Goal: Information Seeking & Learning: Learn about a topic

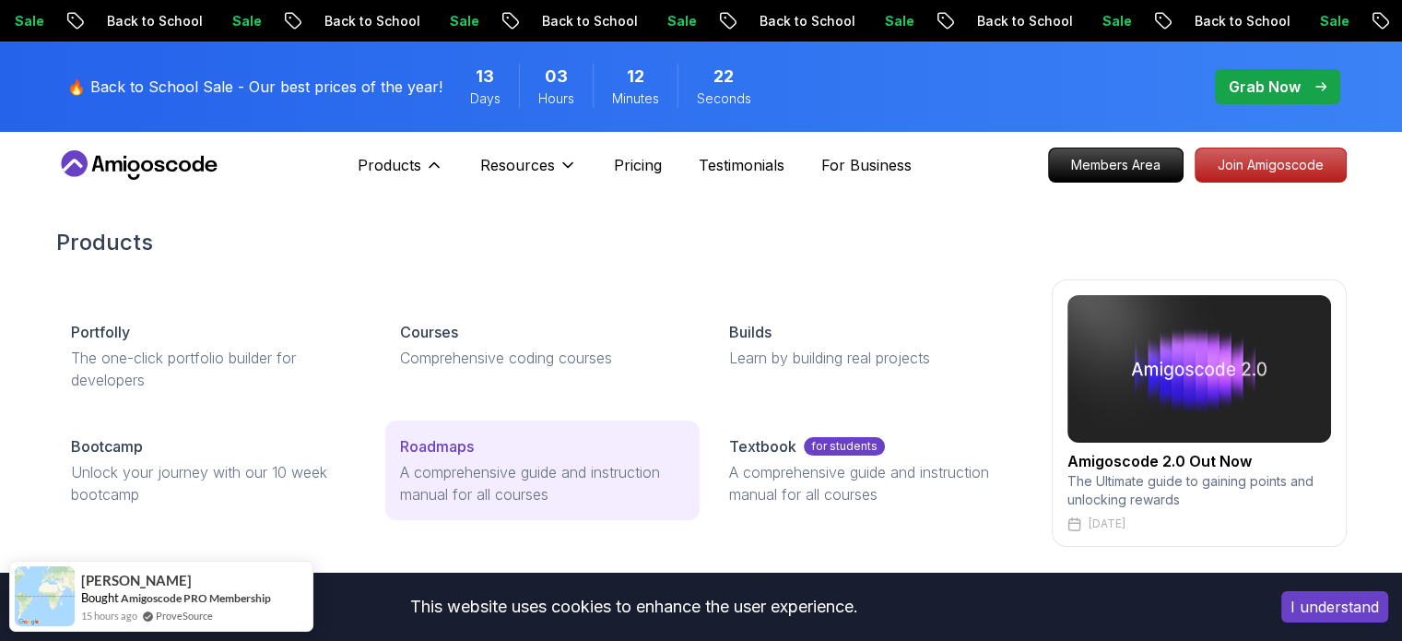
drag, startPoint x: 742, startPoint y: 382, endPoint x: 465, endPoint y: 444, distance: 284.5
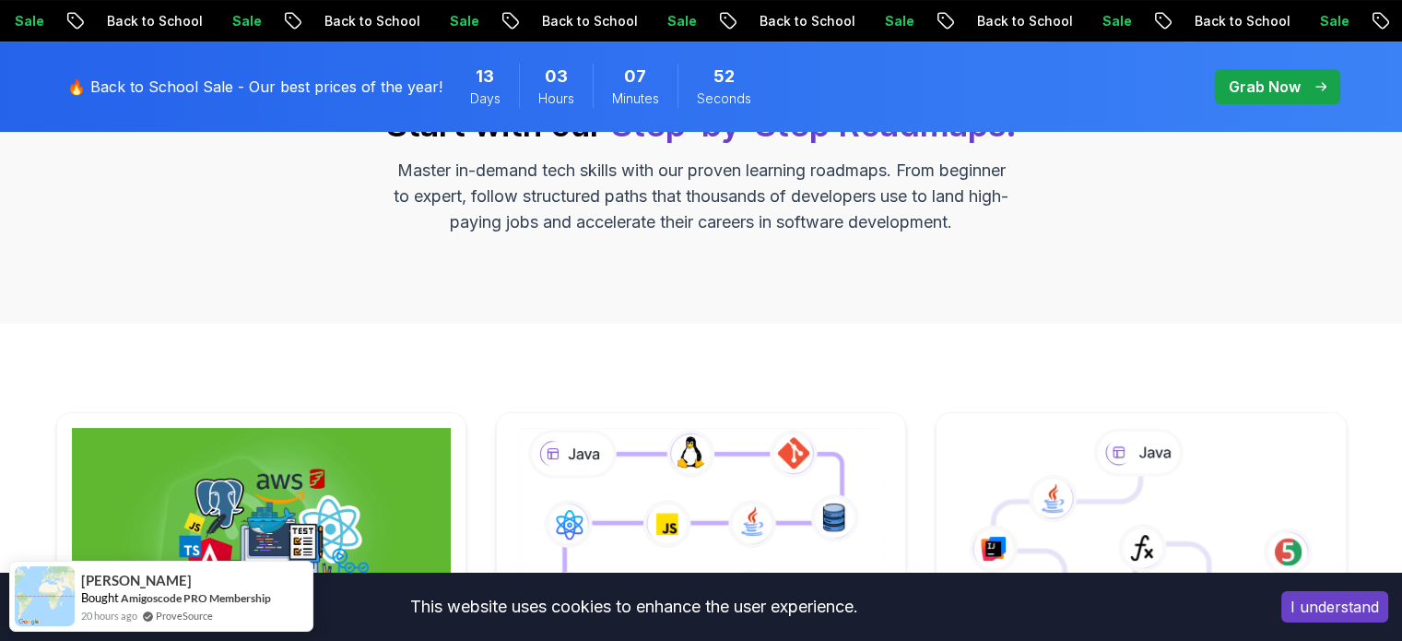
scroll to position [531, 0]
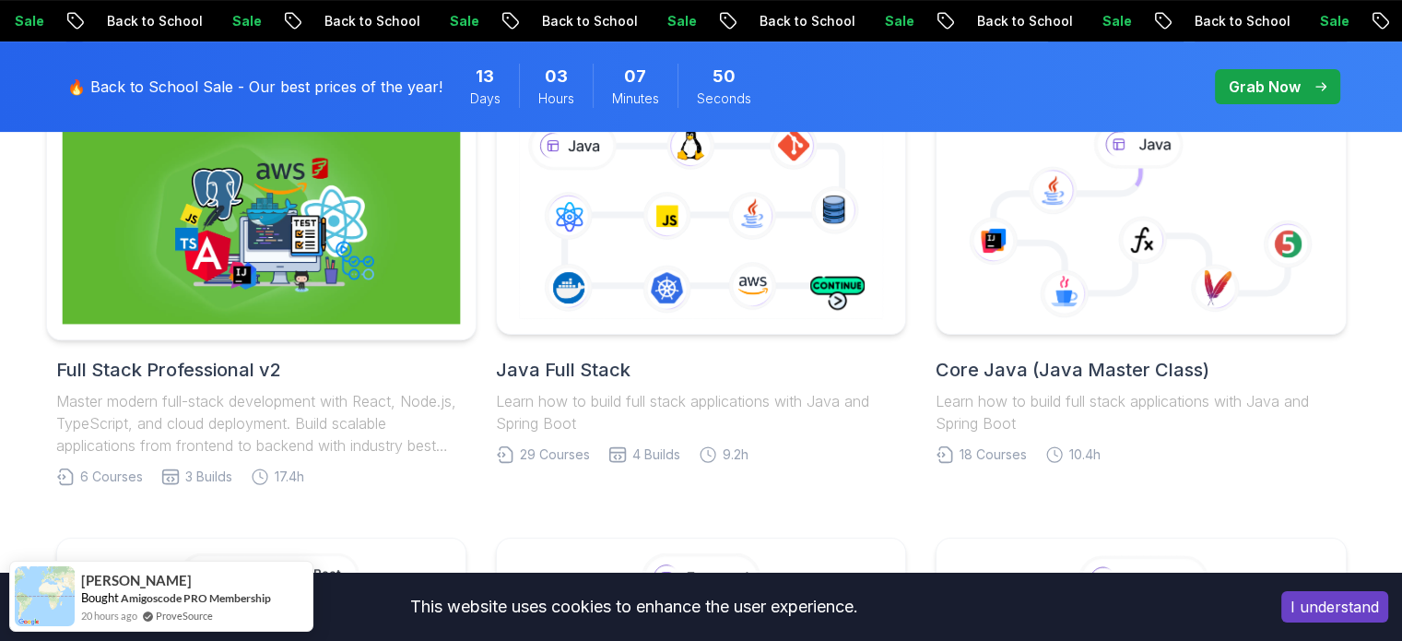
click at [245, 279] on img at bounding box center [261, 219] width 398 height 209
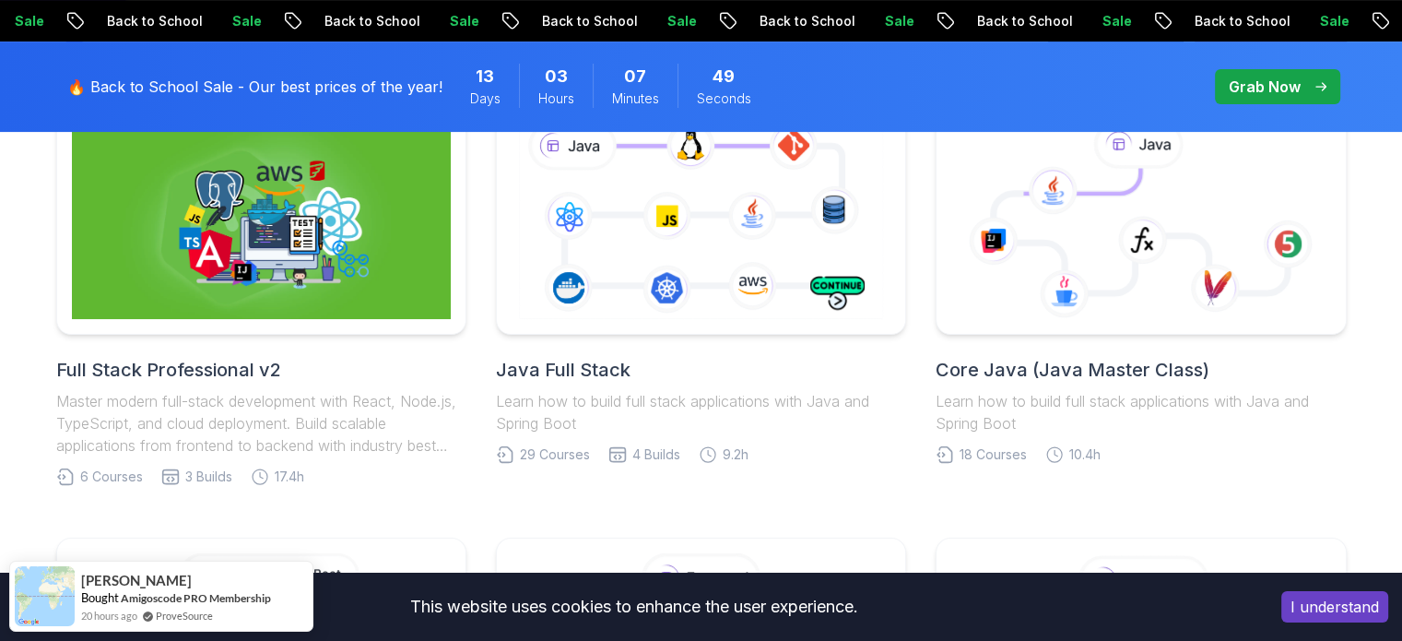
click at [253, 375] on h2 "Full Stack Professional v2" at bounding box center [261, 370] width 410 height 26
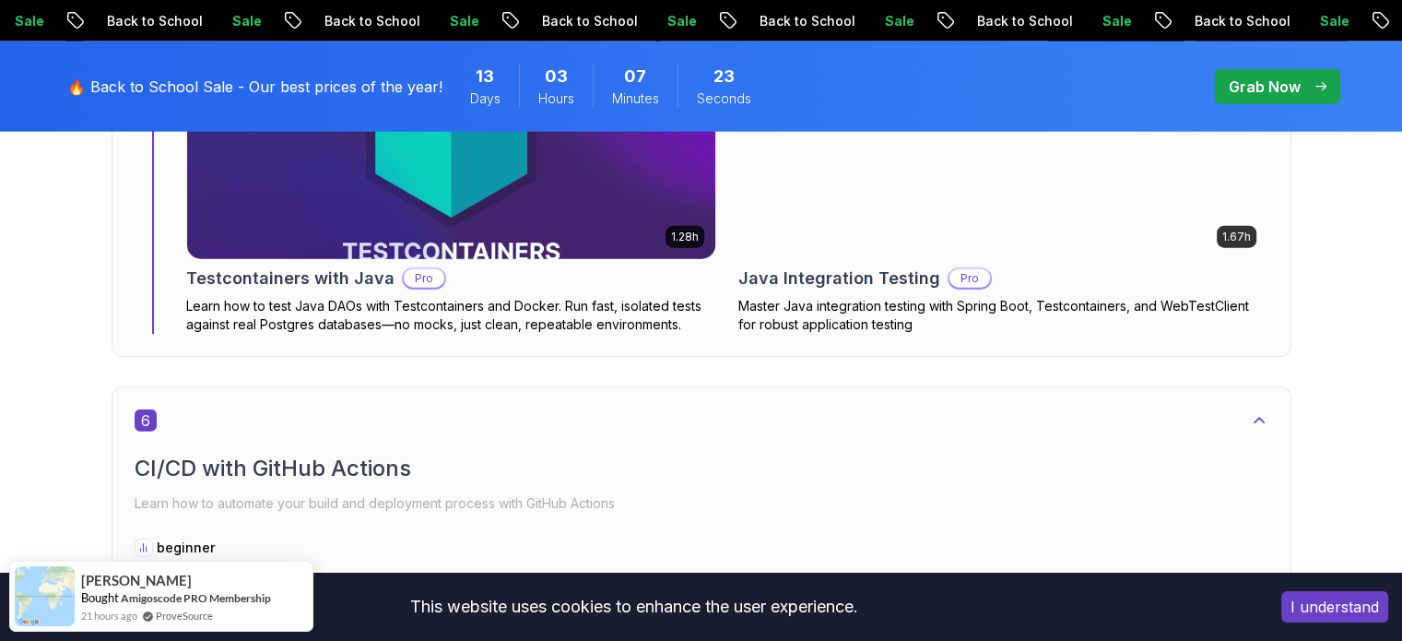
scroll to position [4822, 0]
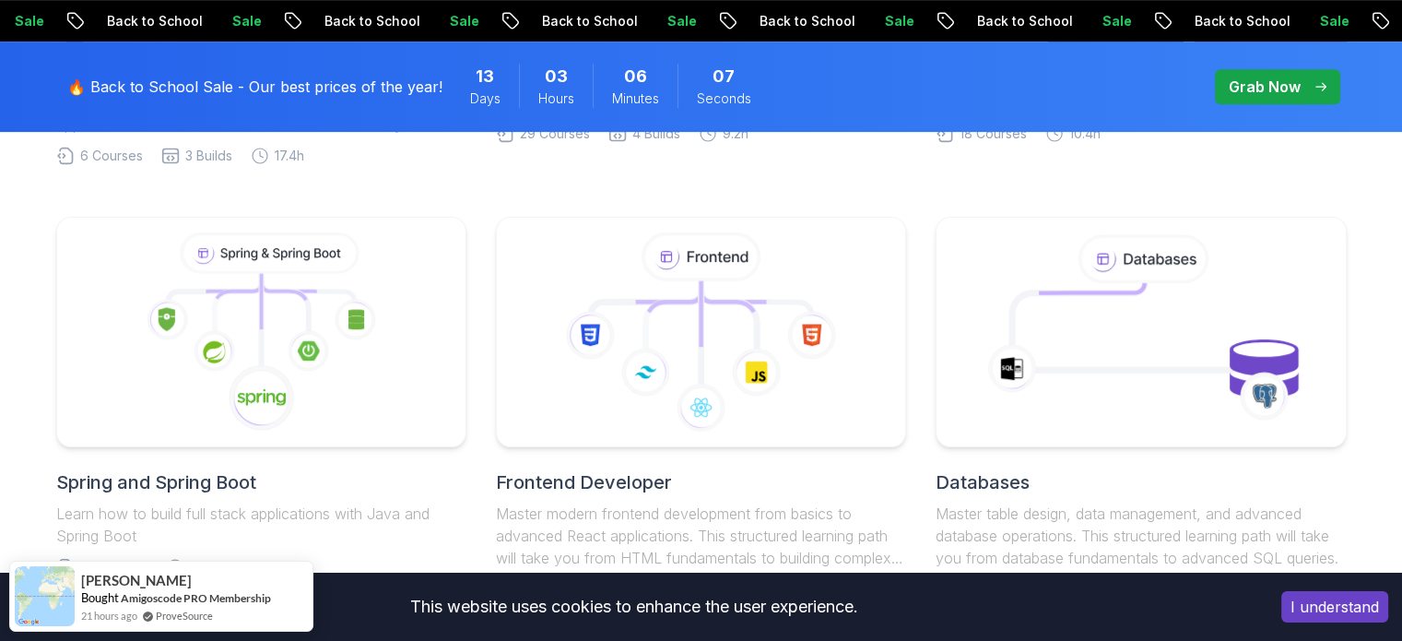
scroll to position [1210, 0]
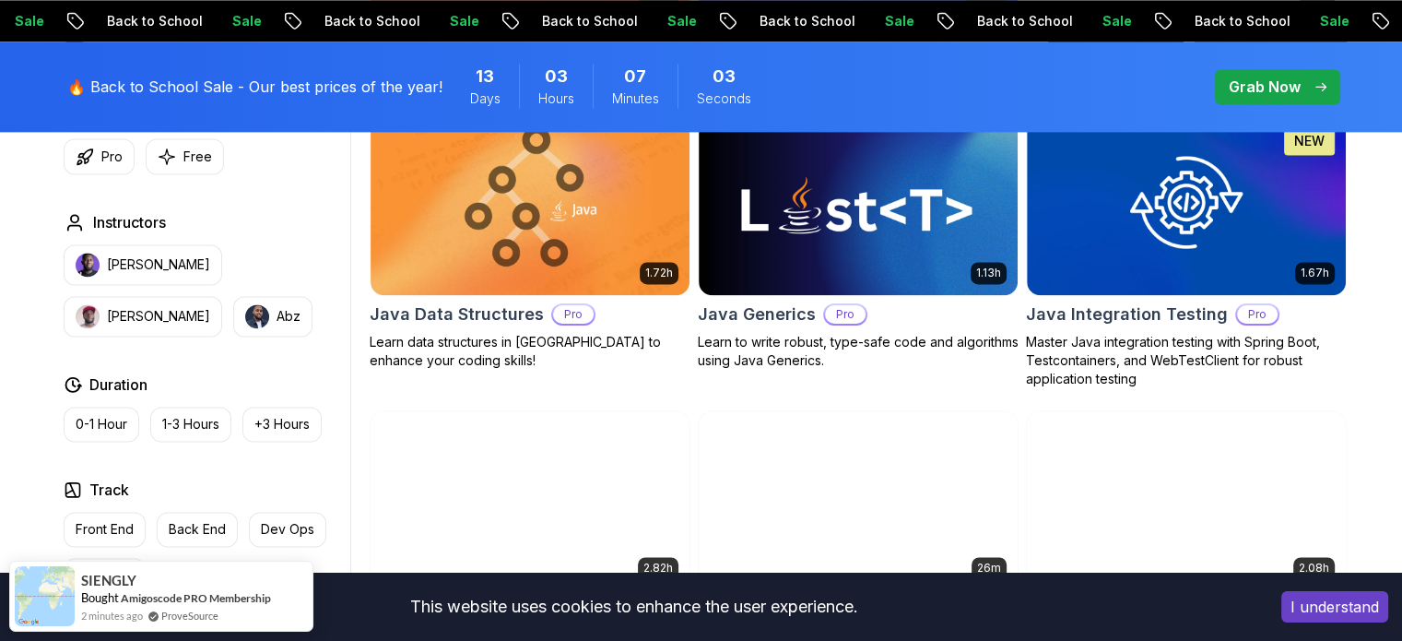
scroll to position [2632, 0]
